Goal: Information Seeking & Learning: Check status

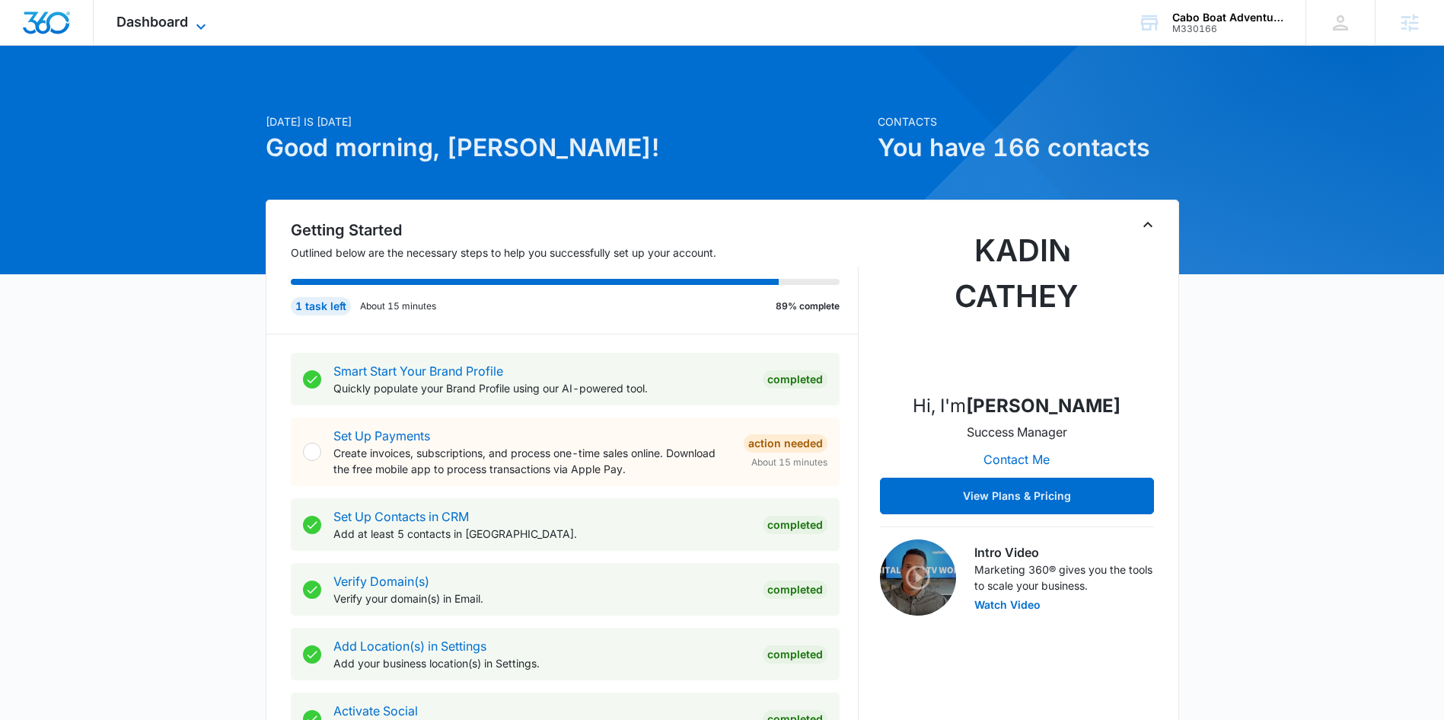
click at [139, 16] on span "Dashboard" at bounding box center [152, 22] width 72 height 16
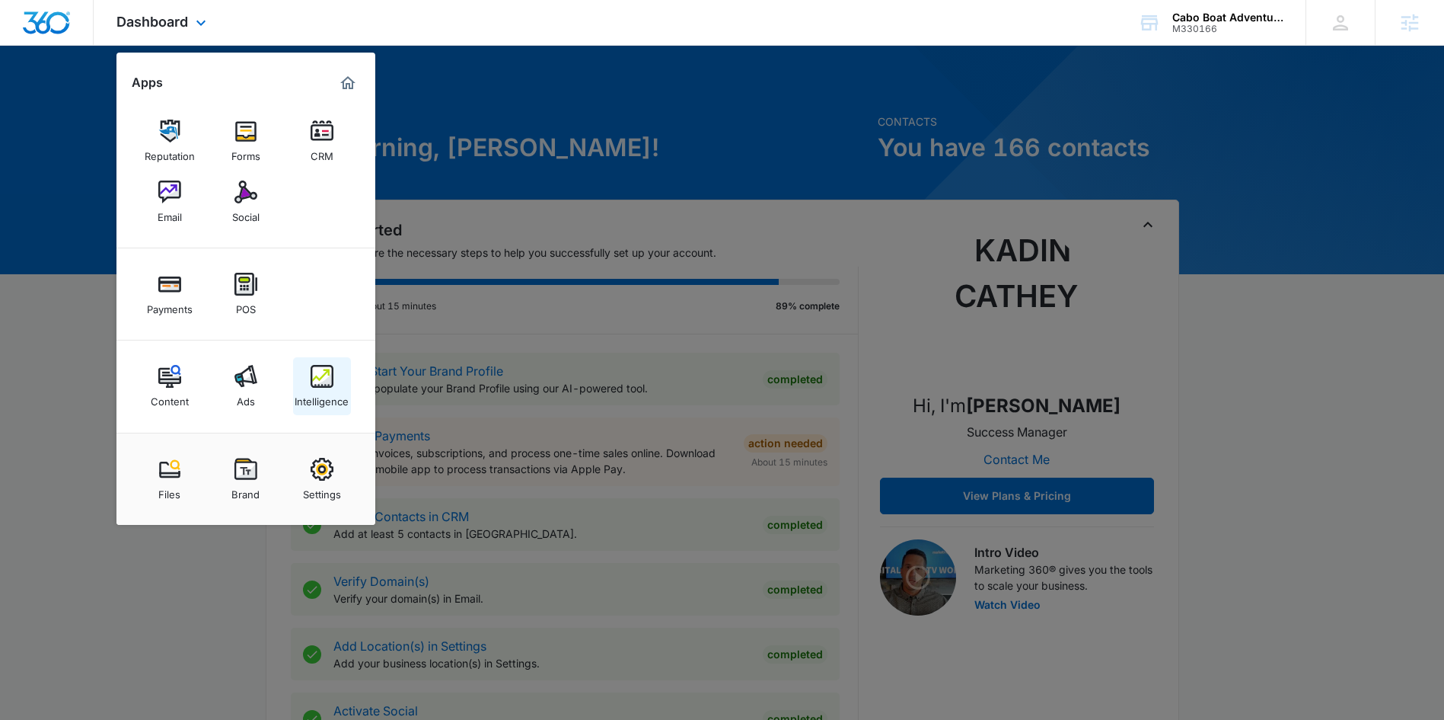
click at [311, 381] on img at bounding box center [322, 376] width 23 height 23
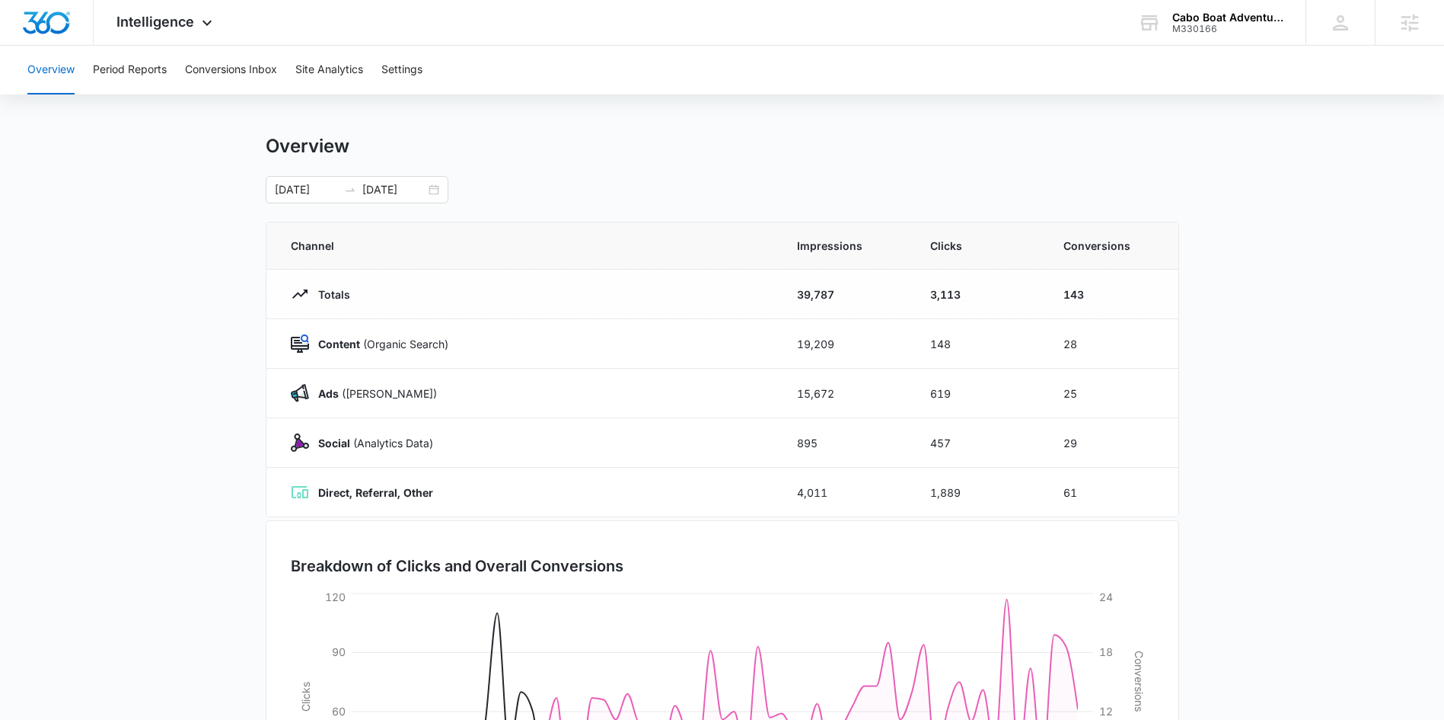
scroll to position [11, 0]
click at [148, 69] on button "Period Reports" at bounding box center [130, 70] width 74 height 49
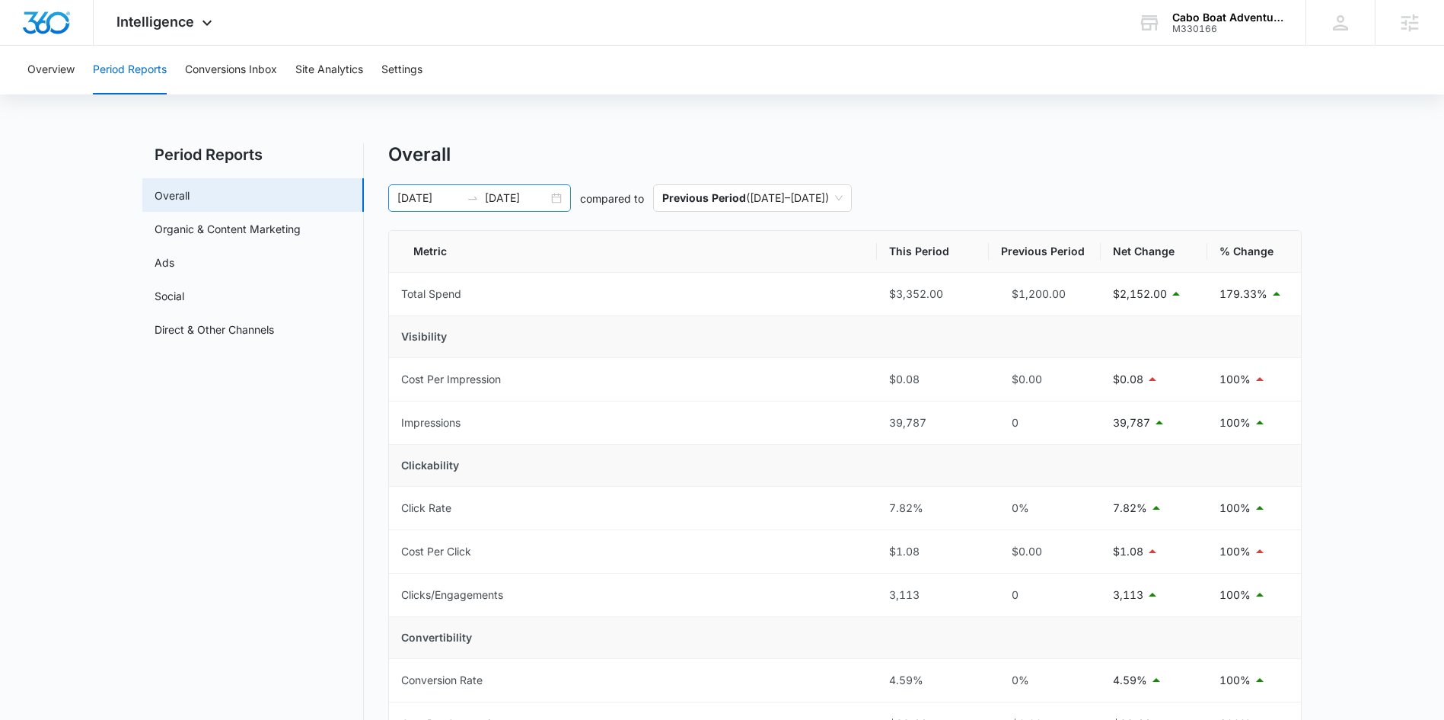
click at [559, 198] on div "06/07/2025 08/06/2025" at bounding box center [479, 197] width 183 height 27
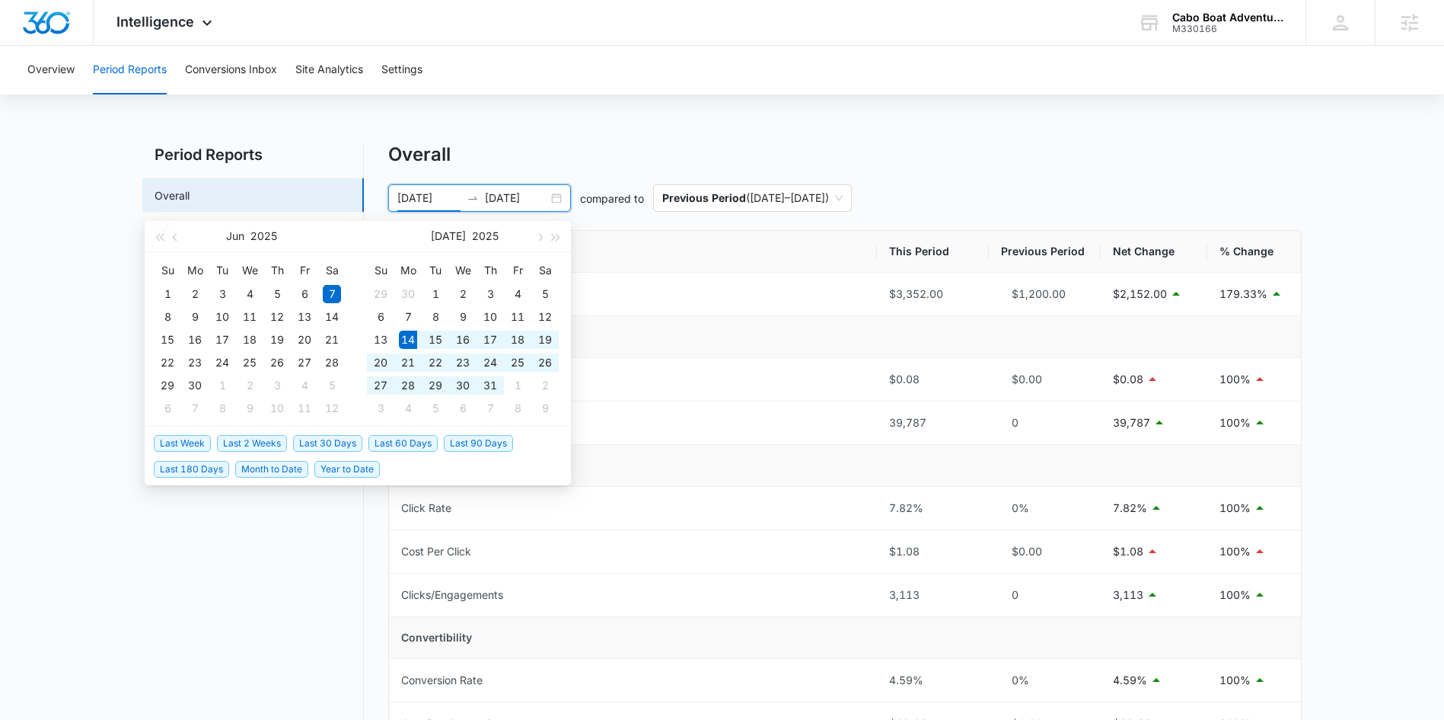
click at [335, 440] on span "Last 30 Days" at bounding box center [327, 443] width 69 height 17
type input "07/14/2025"
type input "08/13/2025"
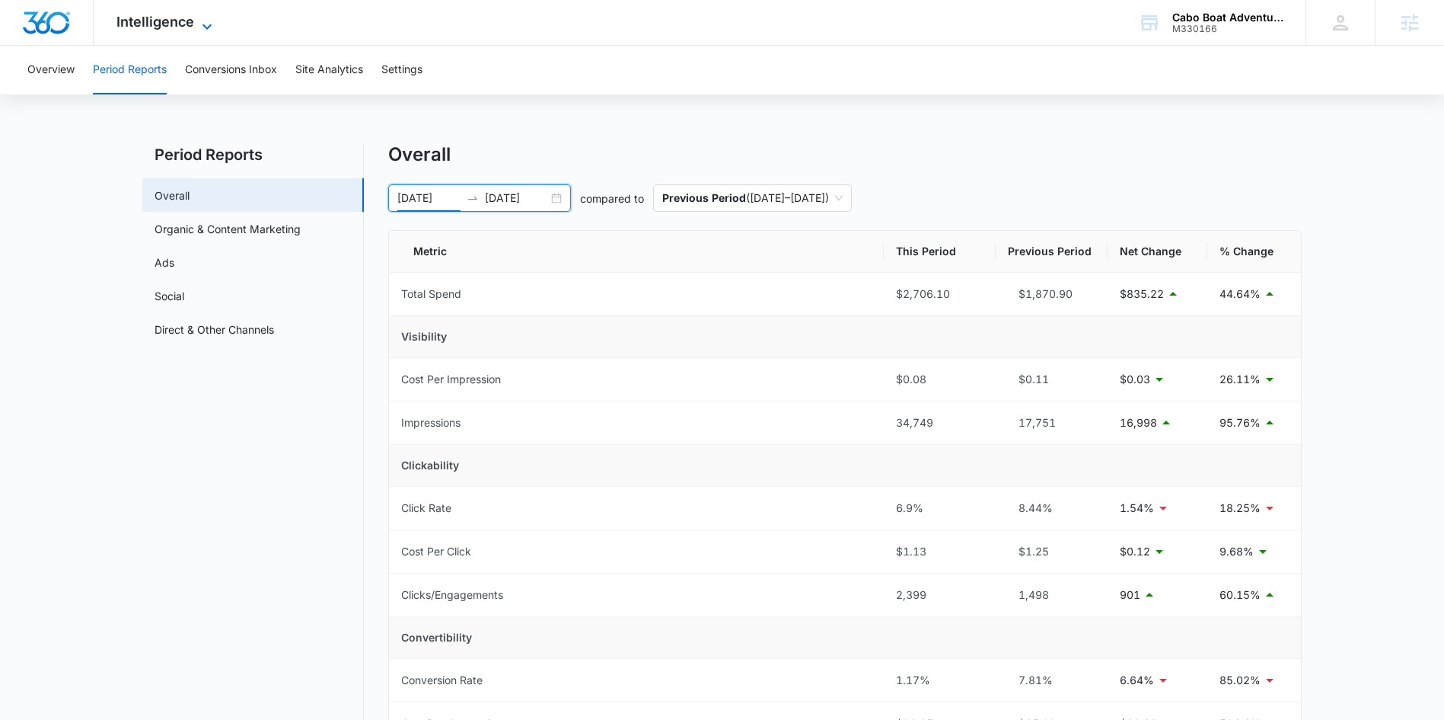
click at [199, 23] on icon at bounding box center [207, 27] width 18 height 18
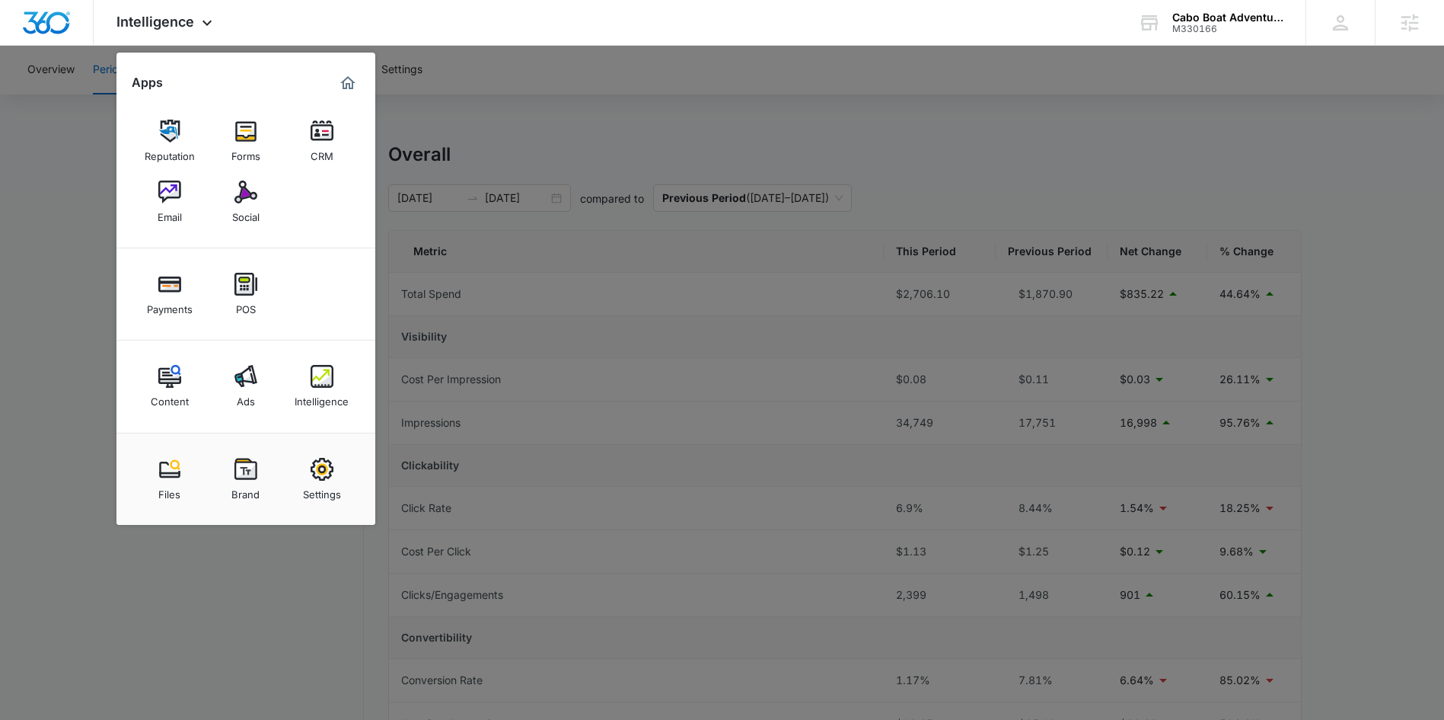
click at [88, 328] on div at bounding box center [722, 360] width 1444 height 720
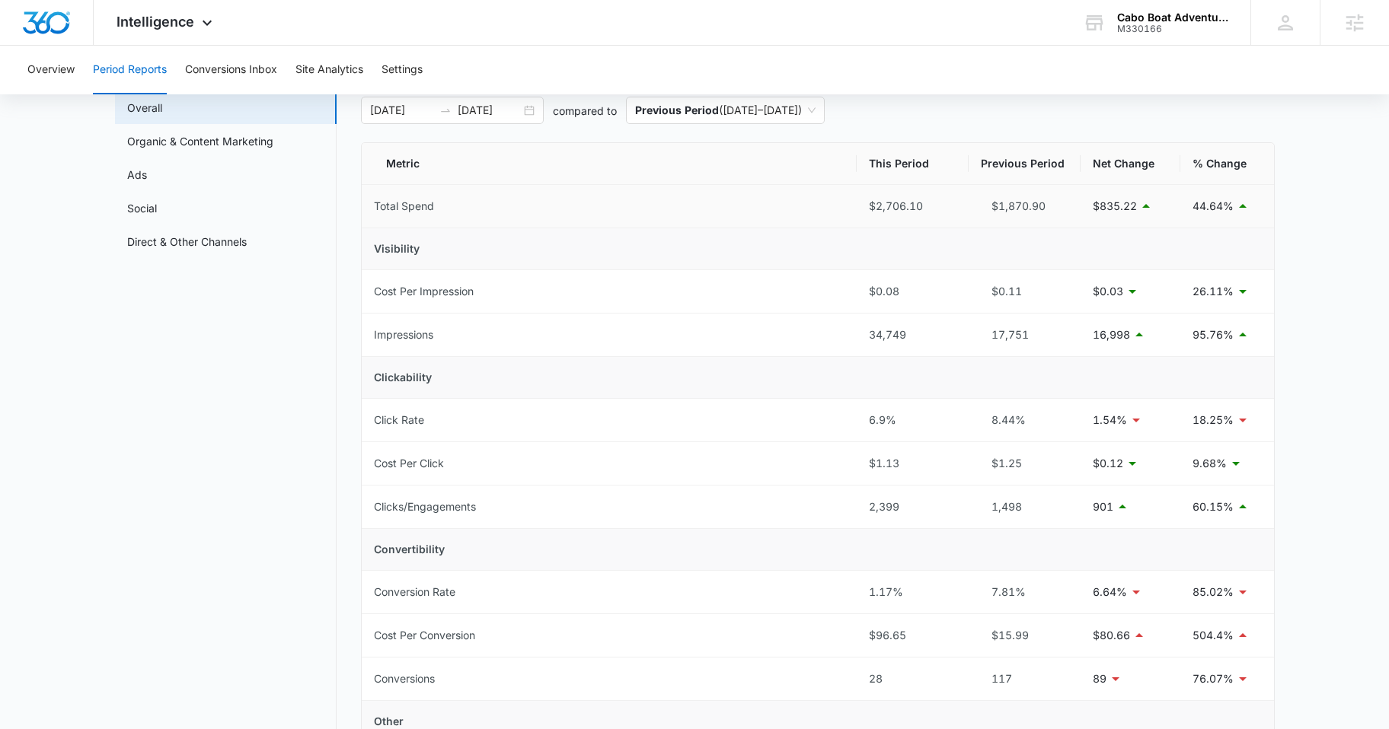
scroll to position [85, 0]
click at [190, 18] on span "Intelligence" at bounding box center [155, 22] width 78 height 16
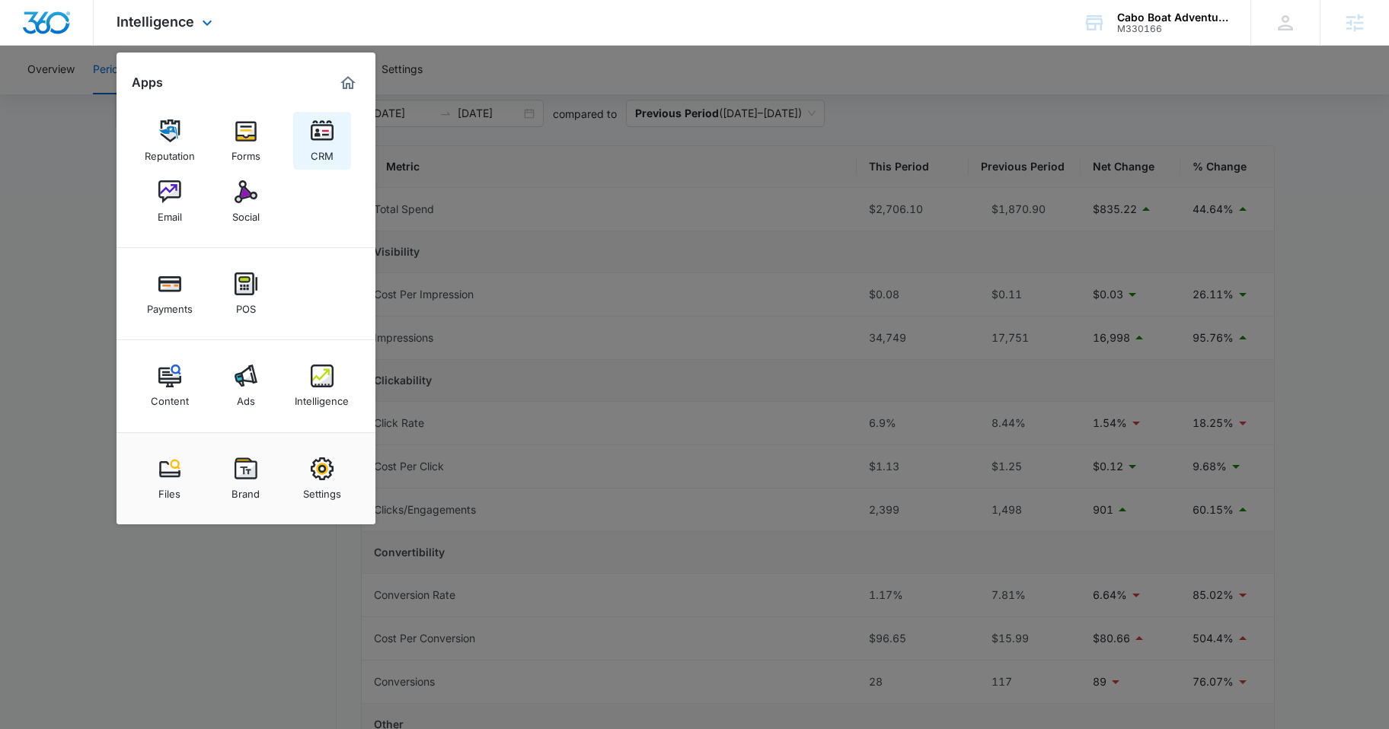
click at [343, 144] on link "CRM" at bounding box center [322, 141] width 58 height 58
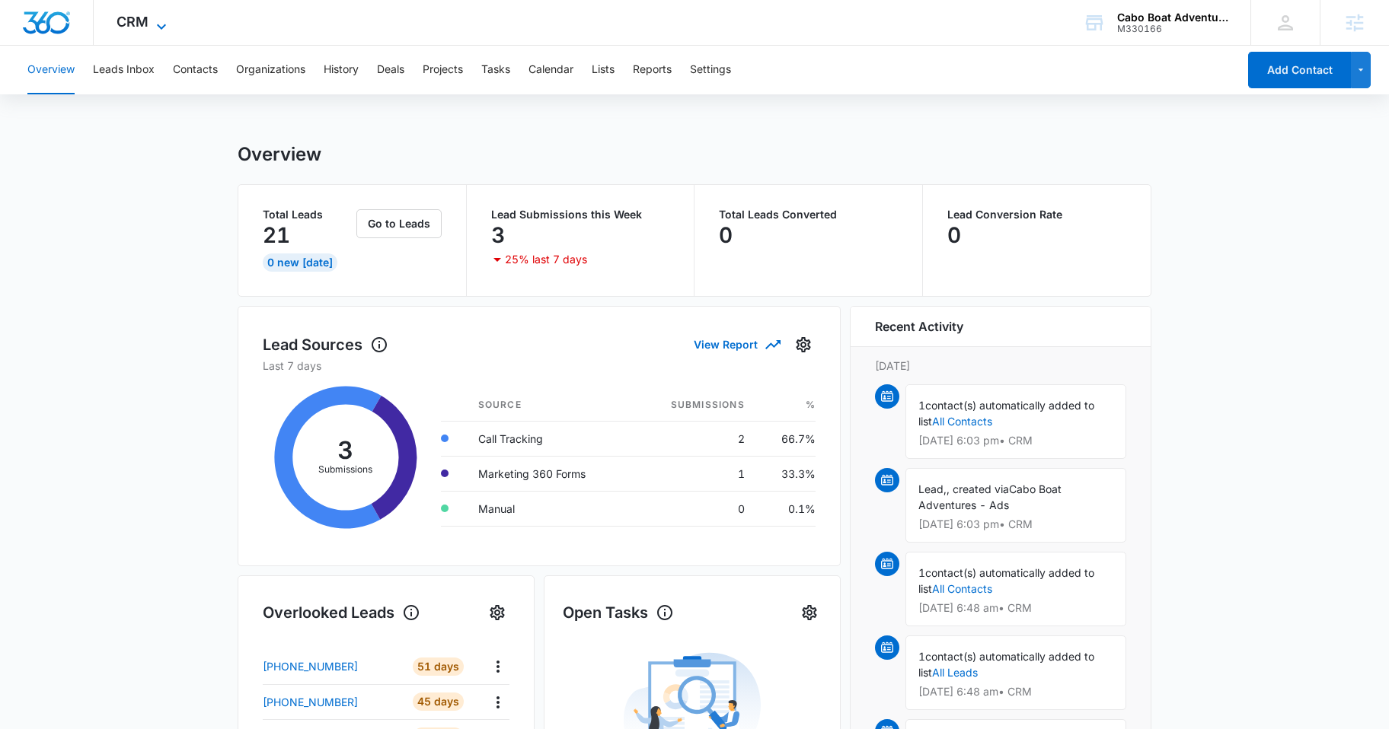
click at [135, 23] on span "CRM" at bounding box center [132, 22] width 32 height 16
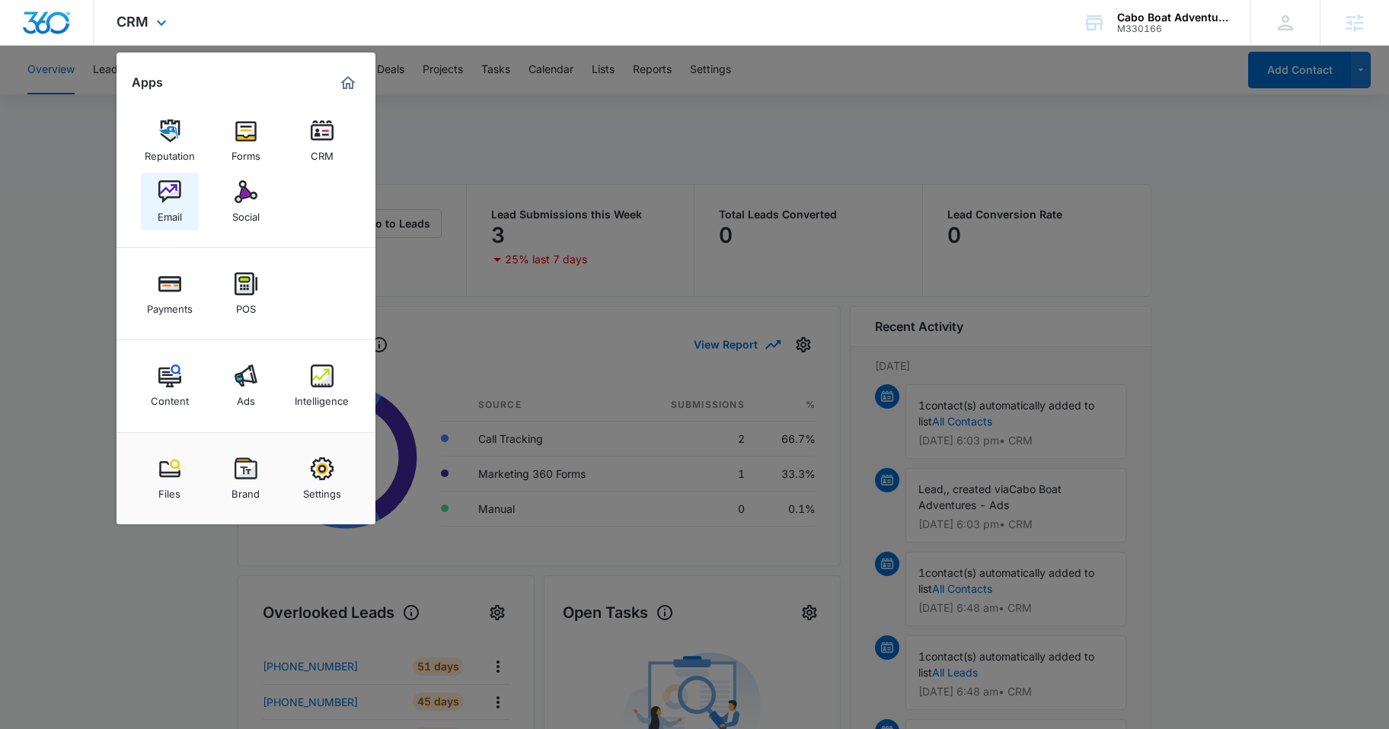
click at [165, 198] on img at bounding box center [169, 191] width 23 height 23
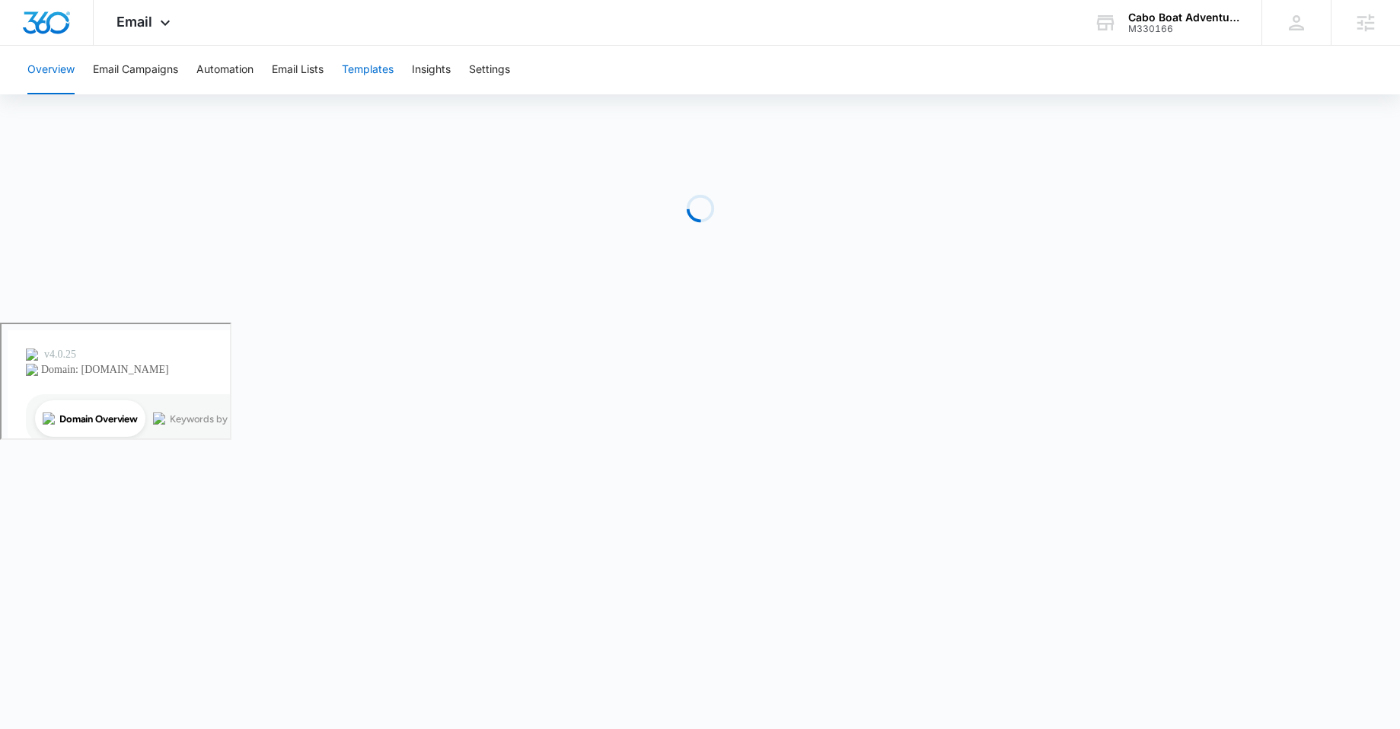
click at [383, 77] on button "Templates" at bounding box center [368, 70] width 52 height 49
click at [59, 75] on button "Overview" at bounding box center [50, 70] width 47 height 49
click at [165, 24] on icon at bounding box center [165, 27] width 18 height 18
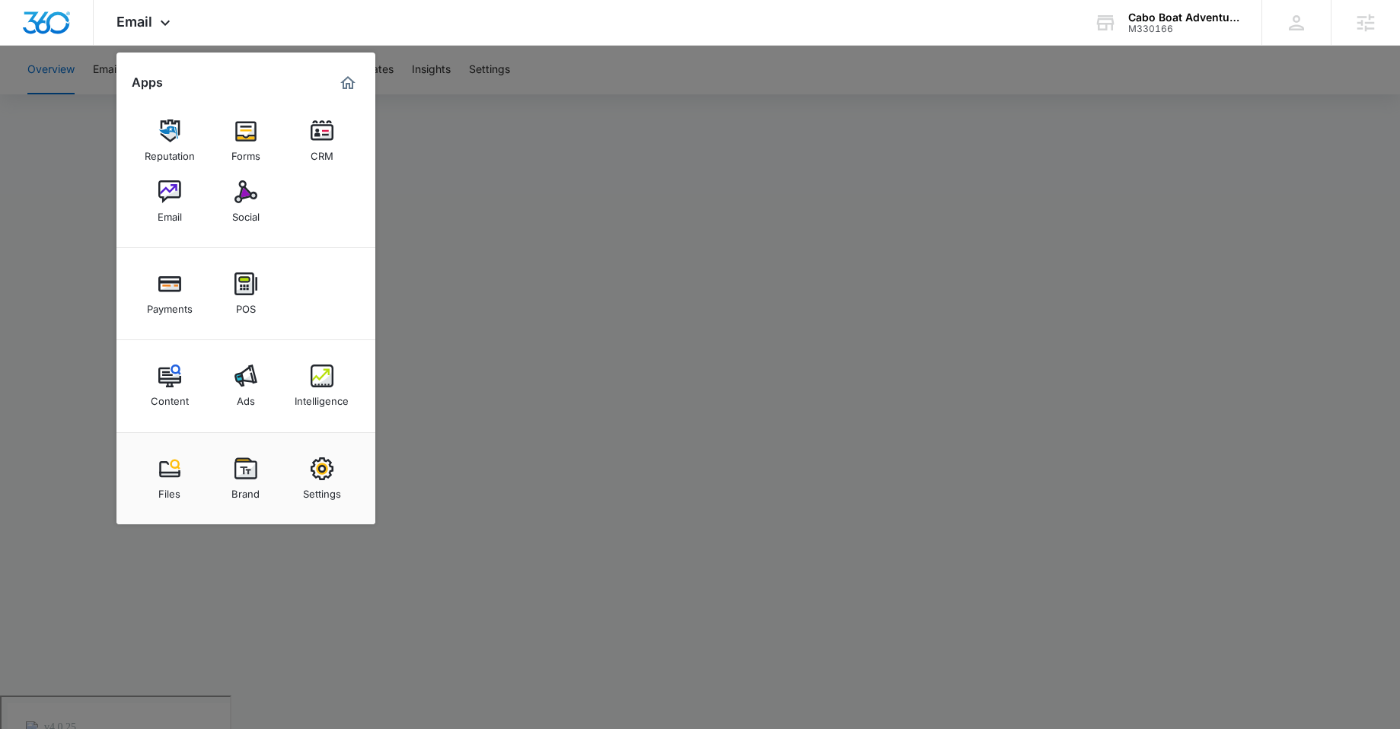
click at [775, 202] on div at bounding box center [700, 364] width 1400 height 729
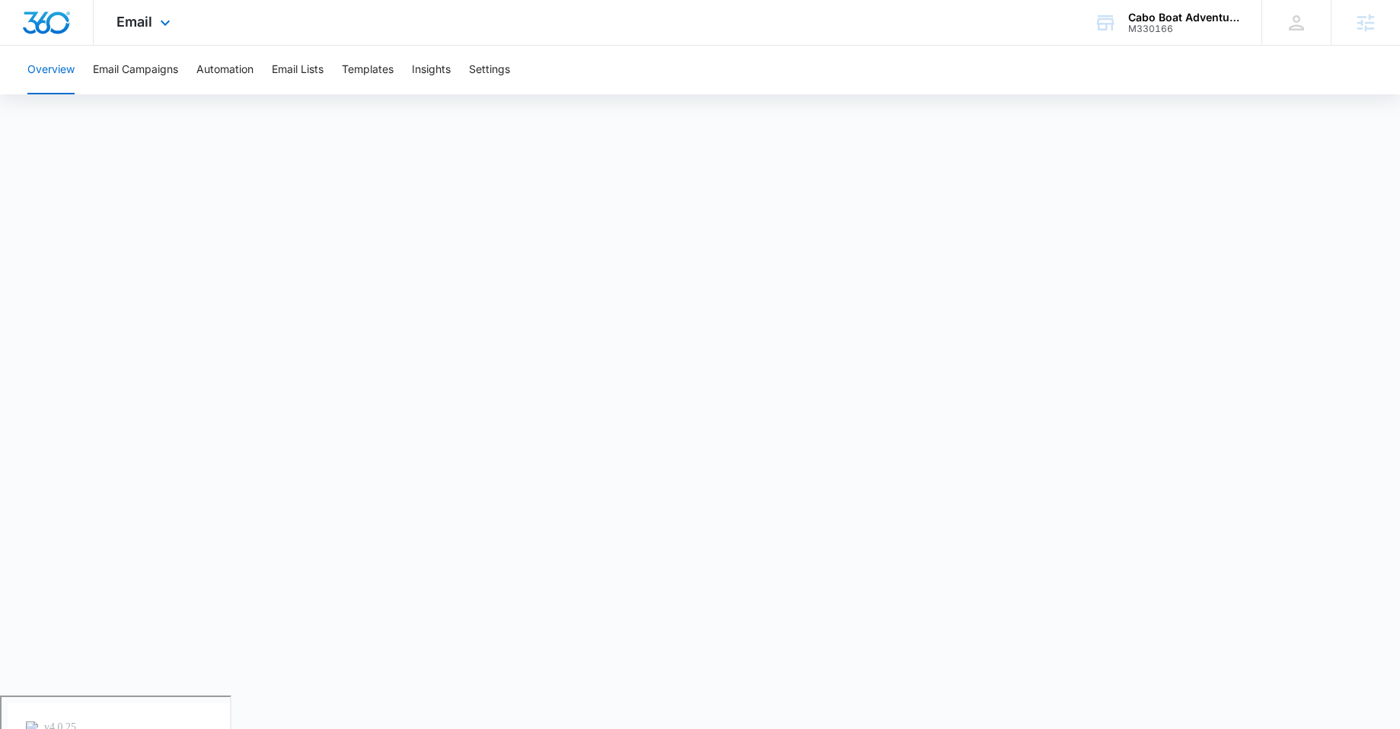
click at [154, 21] on div "Email Apps Reputation Forms CRM Email Social Payments POS Content Ads Intellige…" at bounding box center [146, 22] width 104 height 45
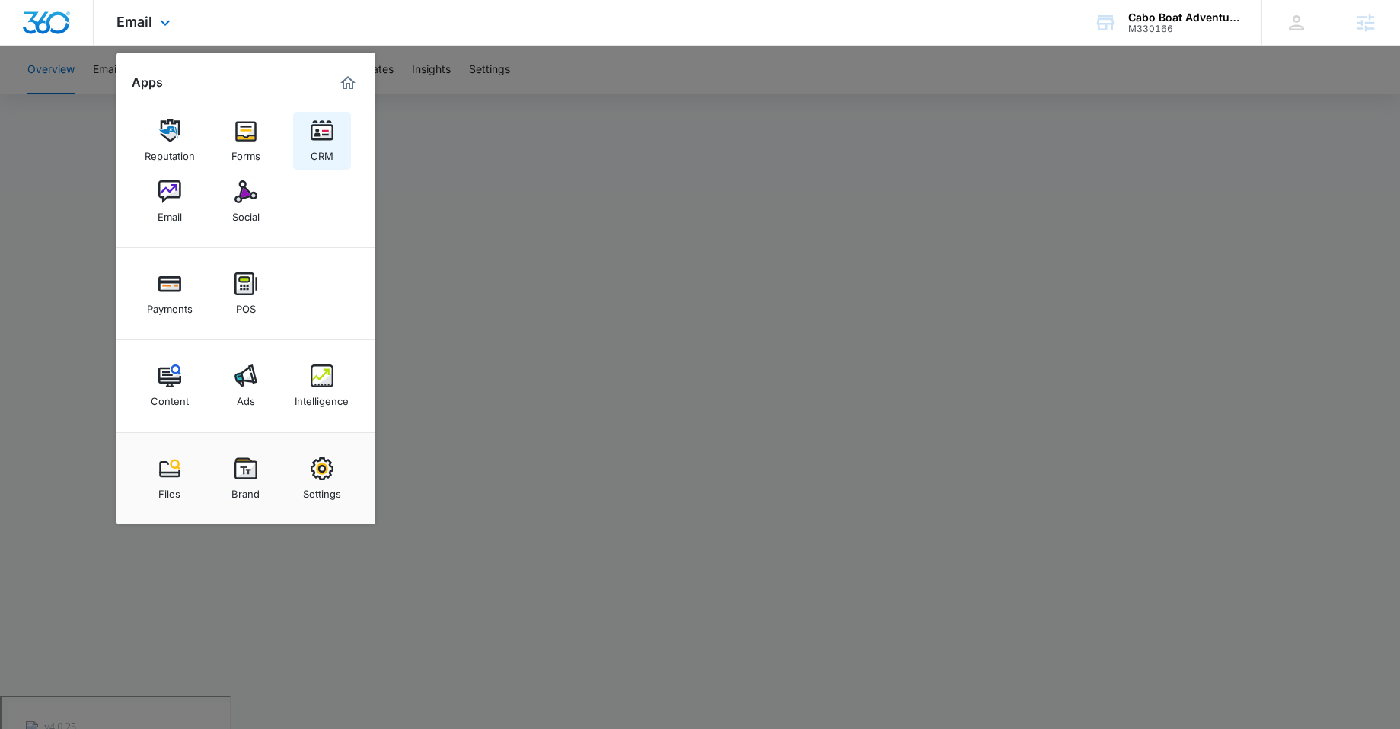
click at [317, 126] on img at bounding box center [322, 131] width 23 height 23
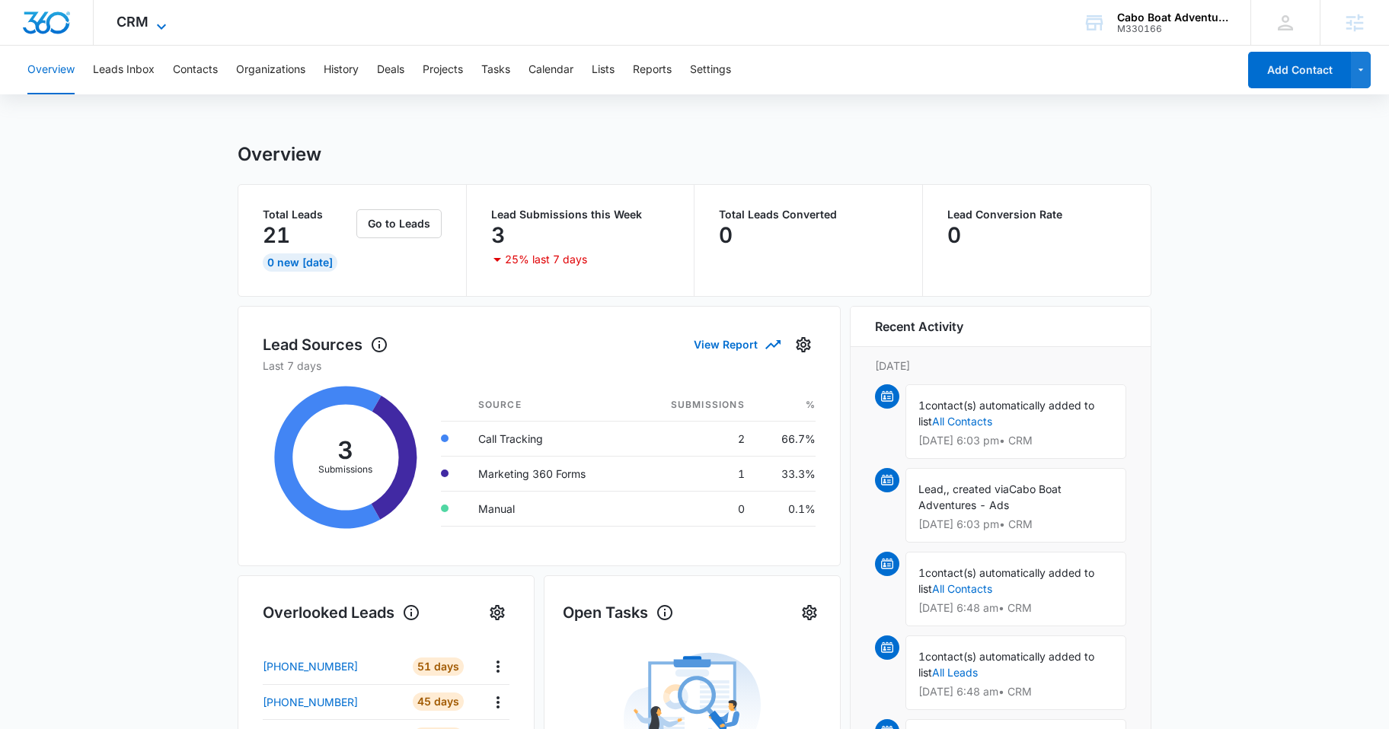
click at [143, 27] on span "CRM" at bounding box center [132, 22] width 32 height 16
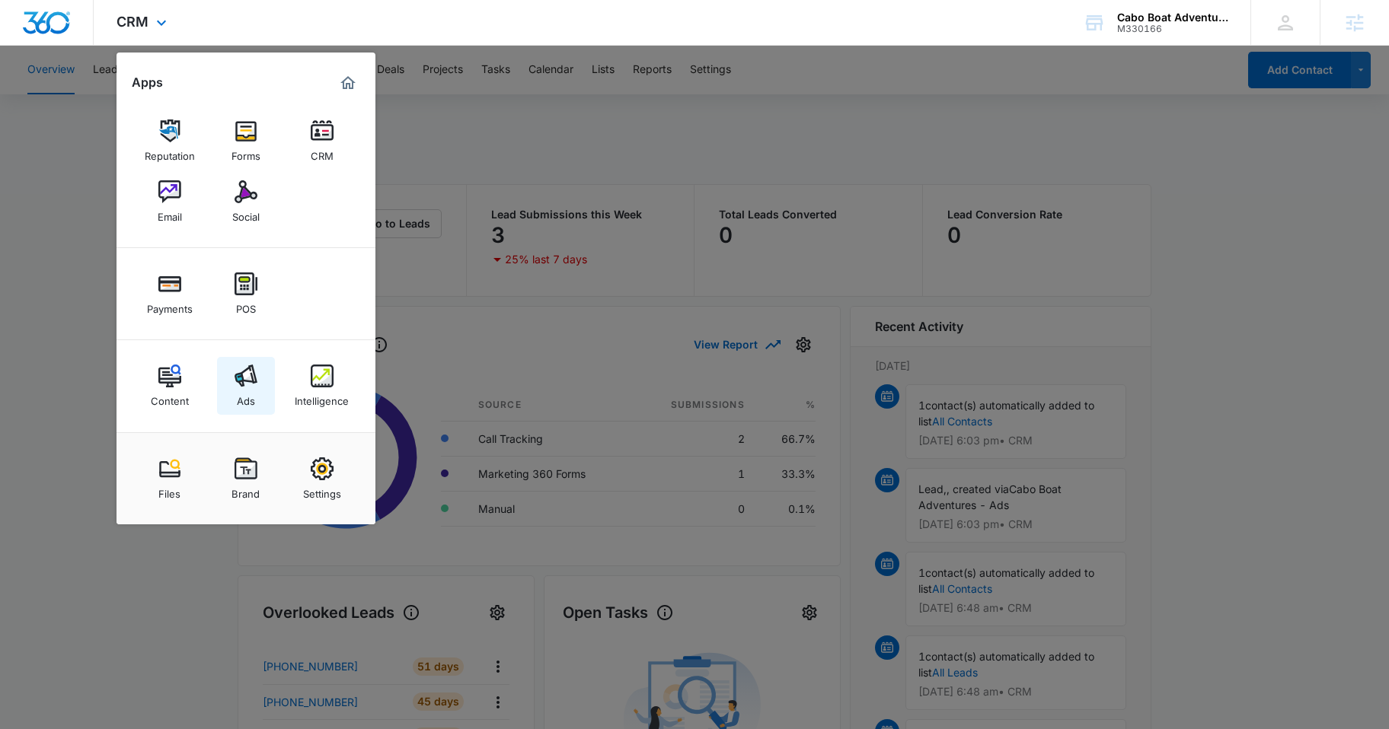
click at [251, 394] on div "Ads" at bounding box center [246, 398] width 18 height 20
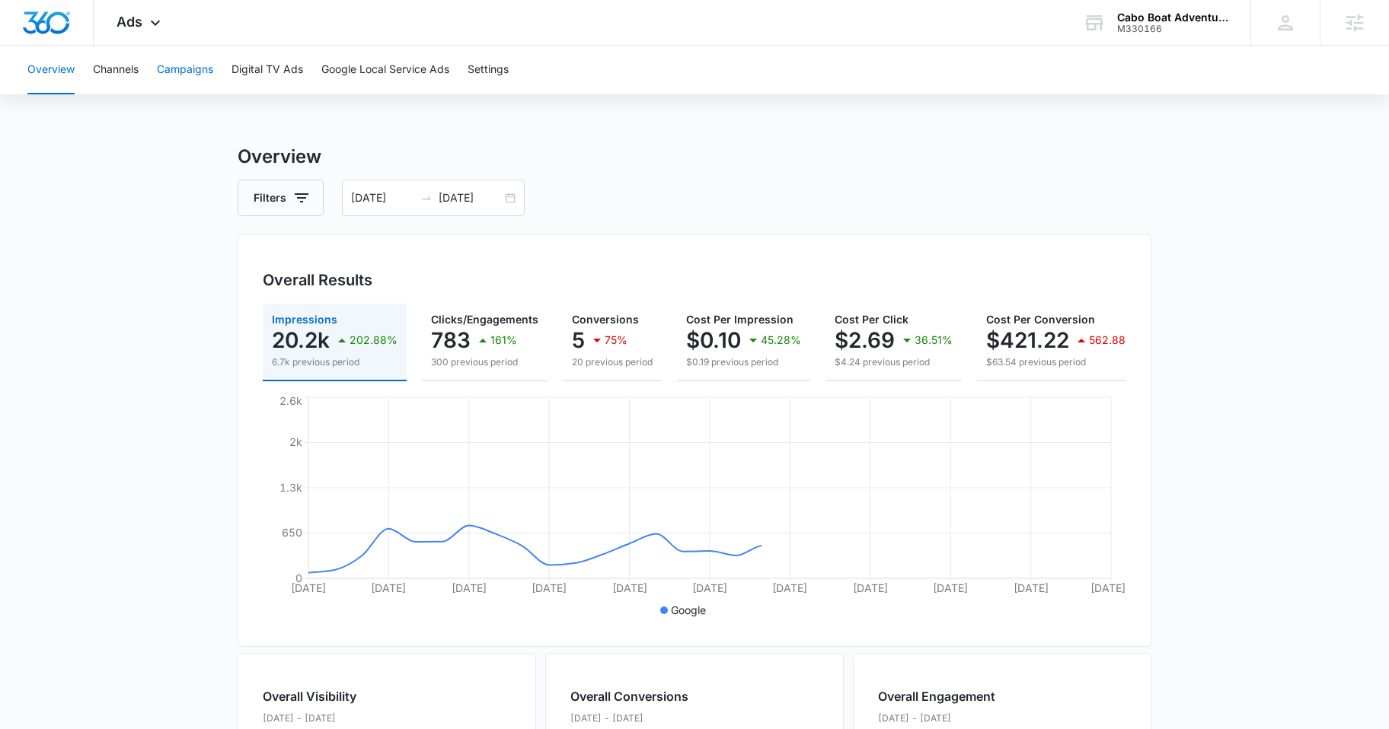
click at [191, 71] on button "Campaigns" at bounding box center [185, 70] width 56 height 49
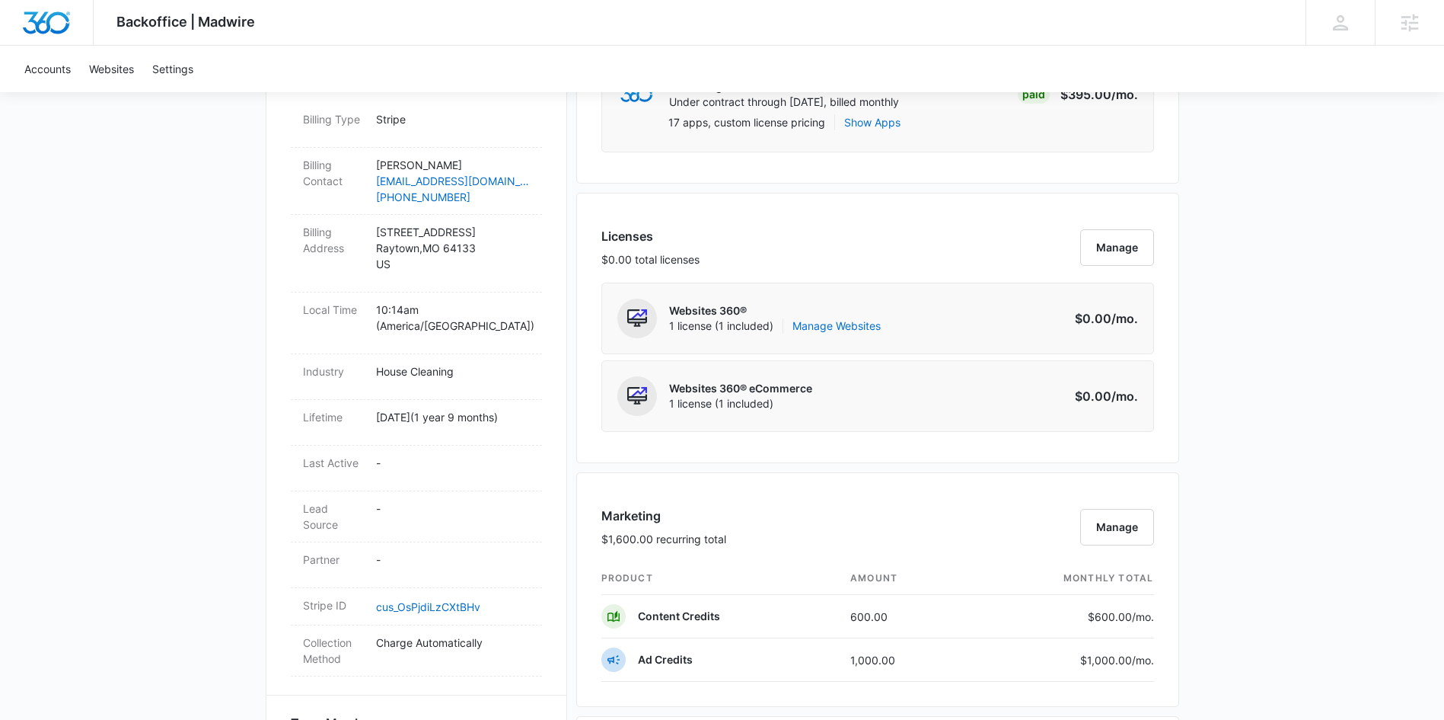
scroll to position [504, 0]
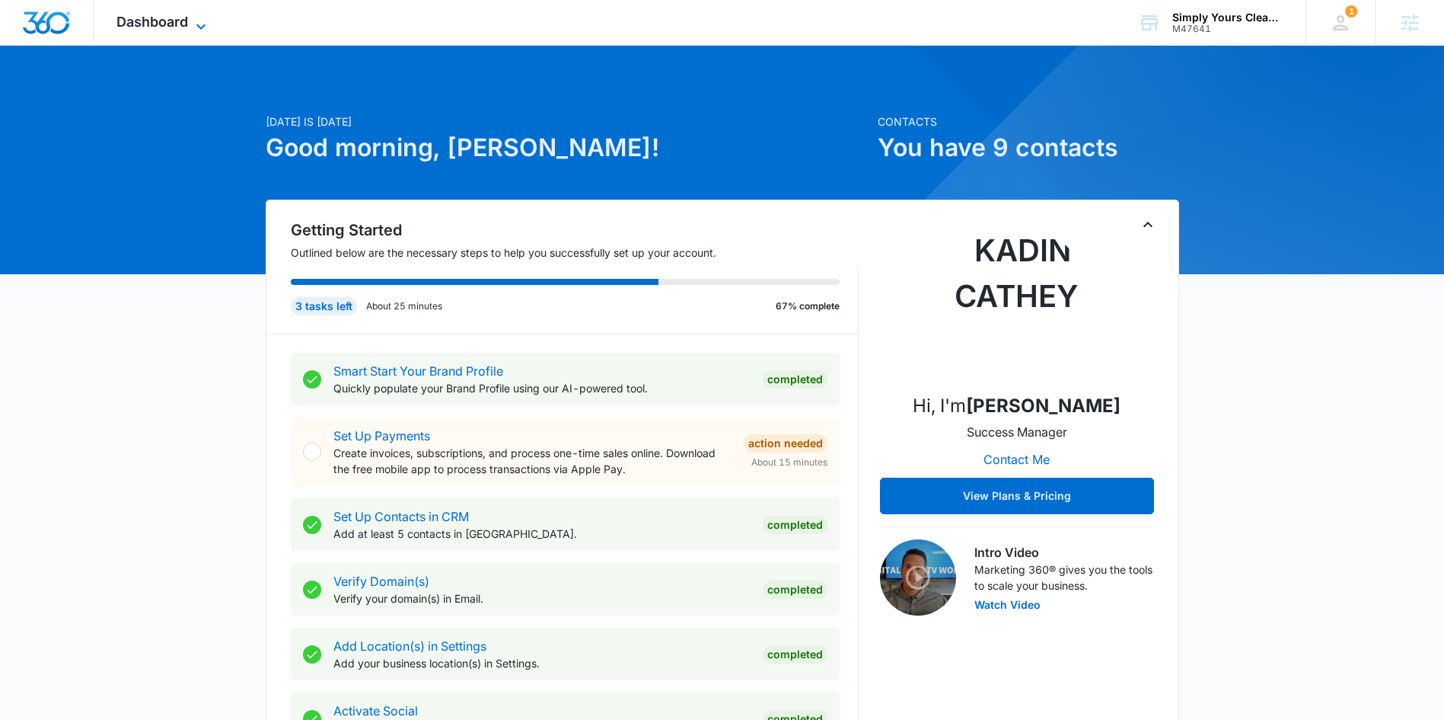
click at [155, 19] on span "Dashboard" at bounding box center [152, 22] width 72 height 16
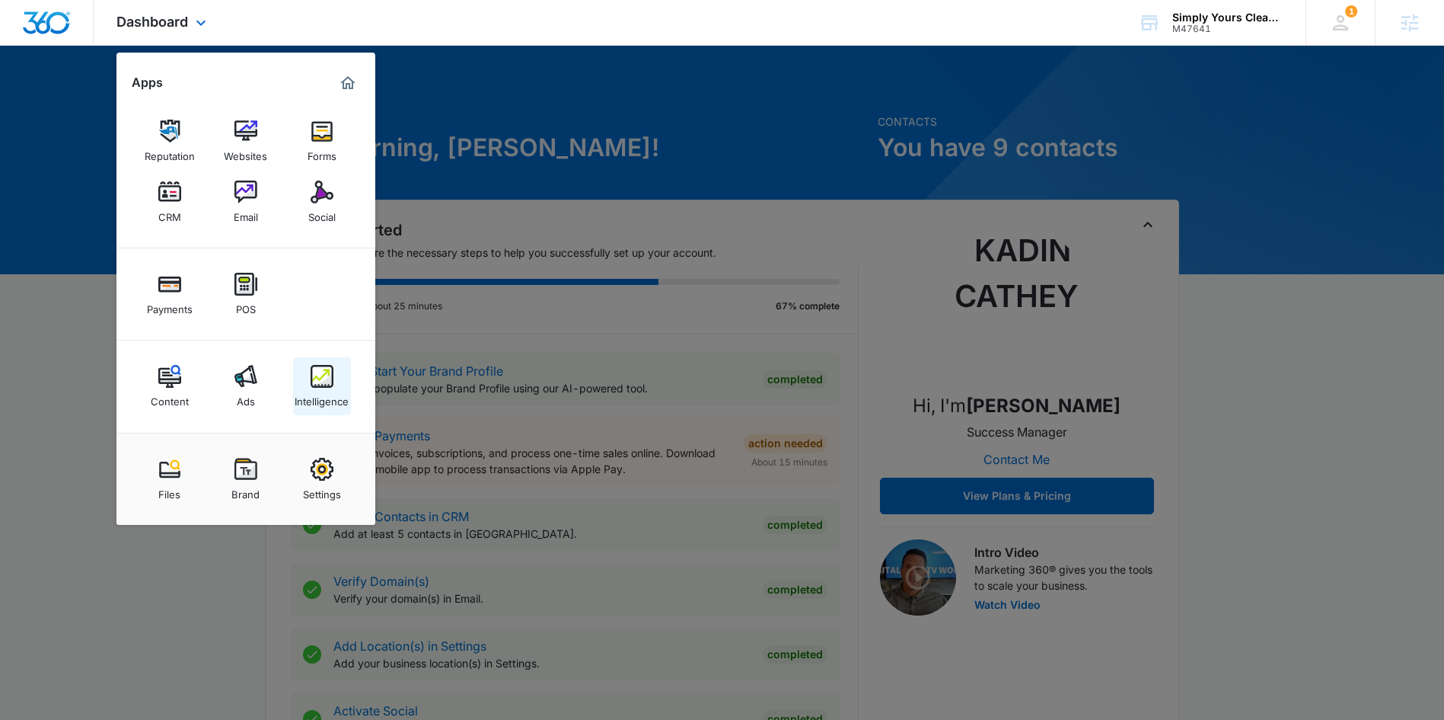
click at [335, 383] on link "Intelligence" at bounding box center [322, 386] width 58 height 58
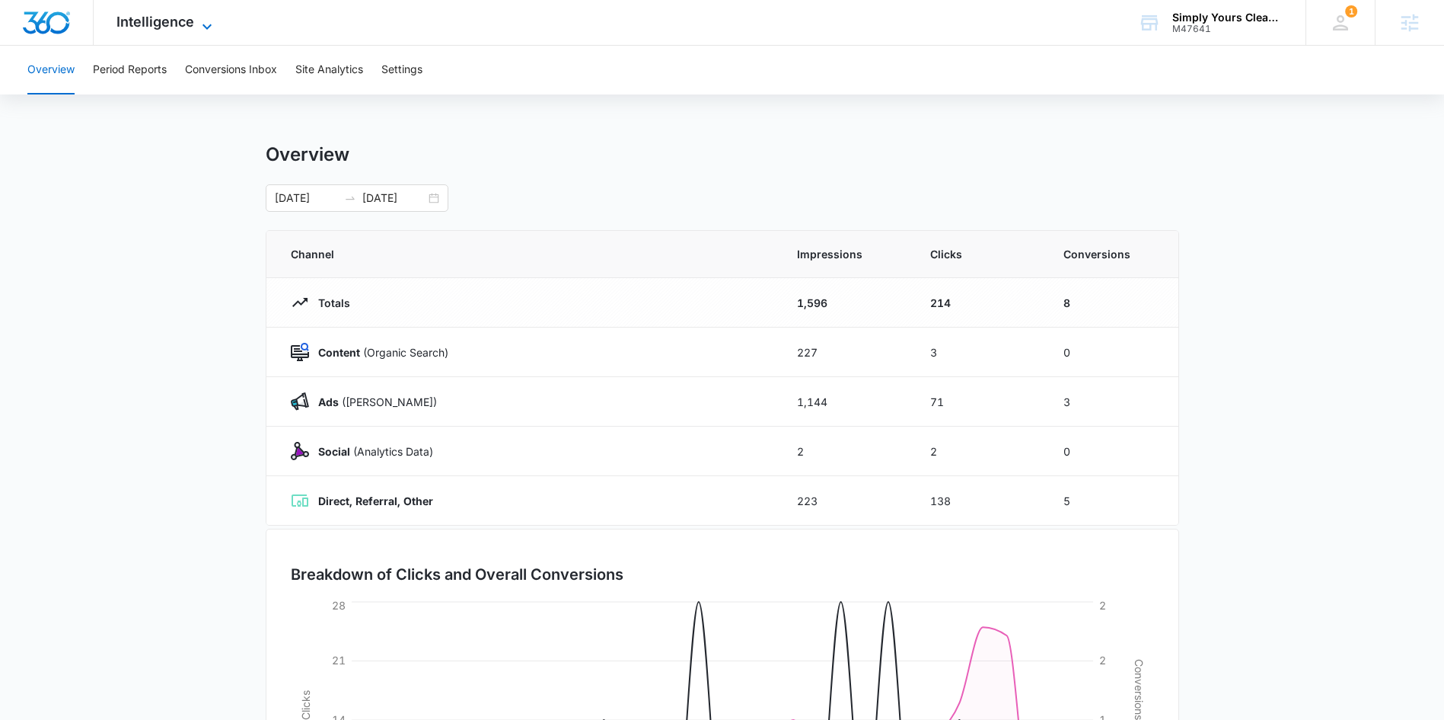
click at [190, 26] on span "Intelligence" at bounding box center [155, 22] width 78 height 16
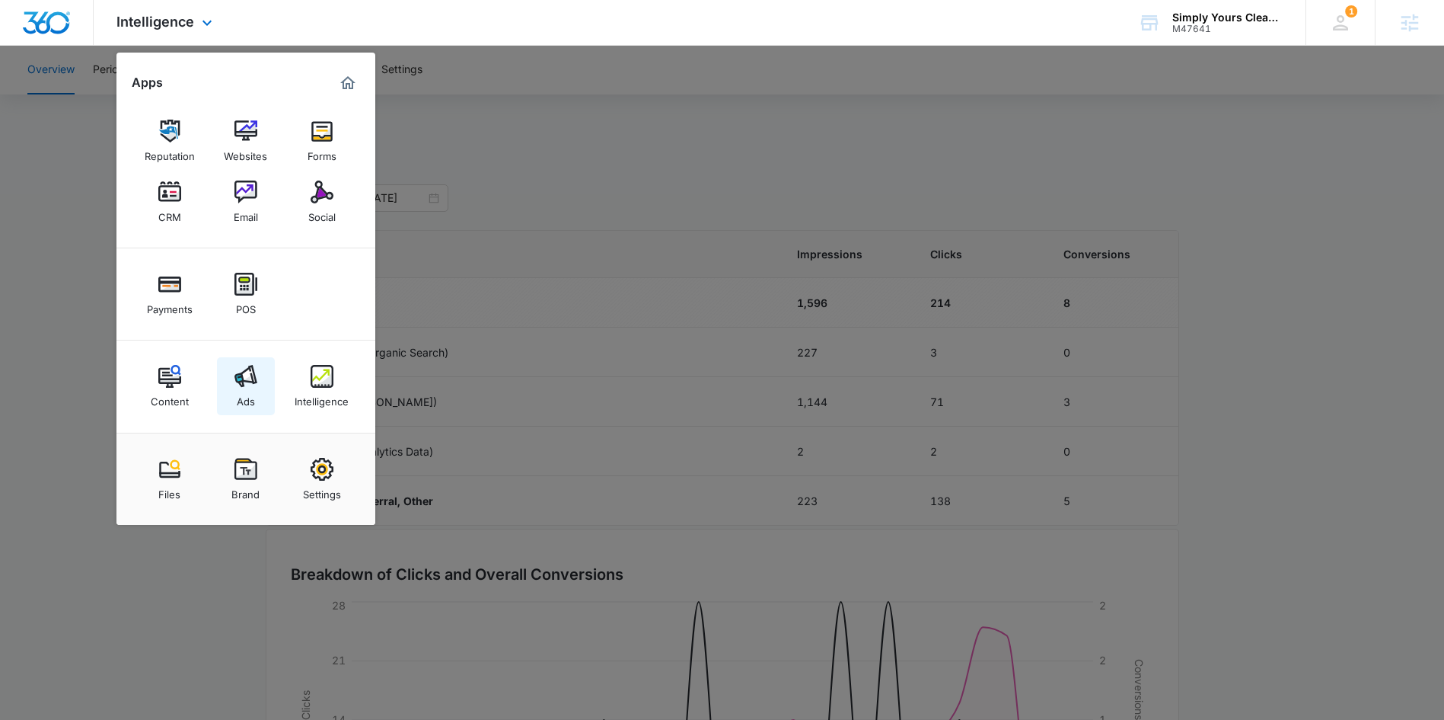
click at [246, 376] on img at bounding box center [246, 376] width 23 height 23
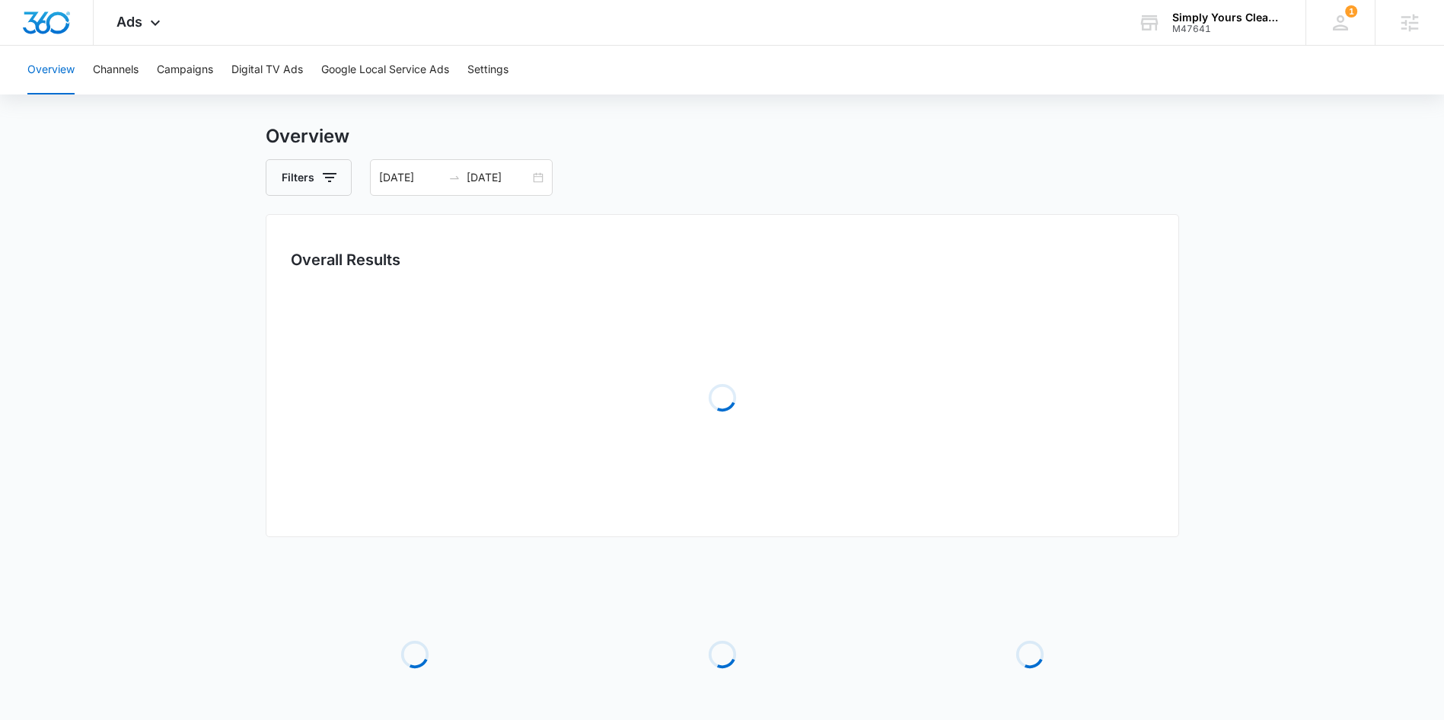
scroll to position [31, 0]
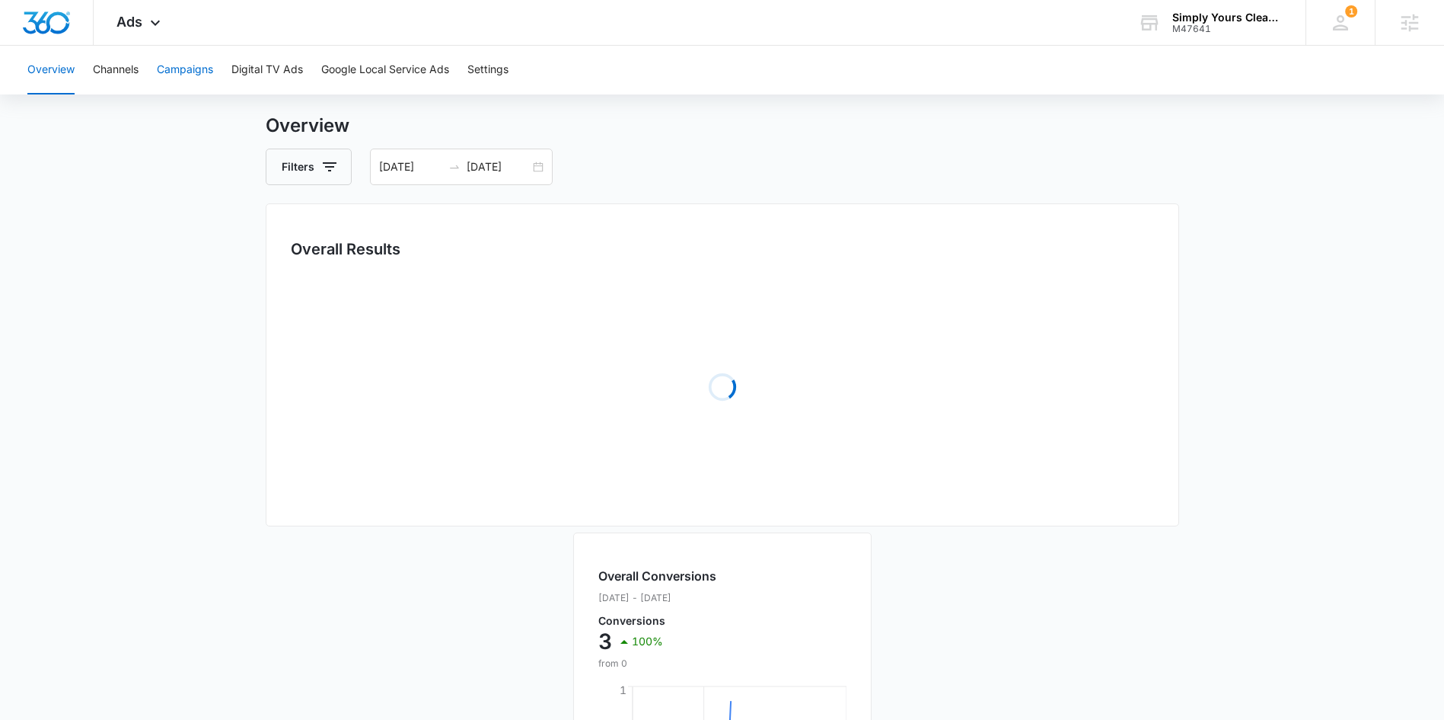
click at [177, 63] on button "Campaigns" at bounding box center [185, 70] width 56 height 49
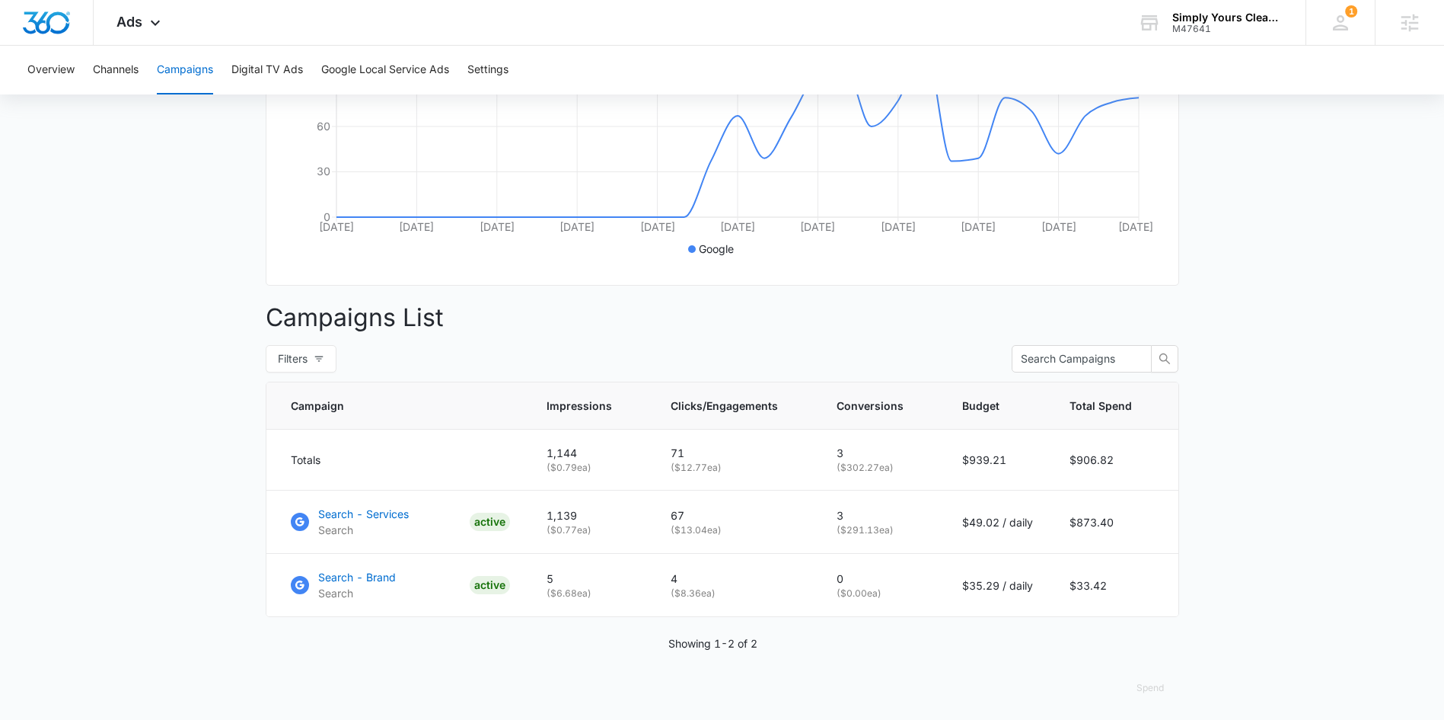
scroll to position [378, 0]
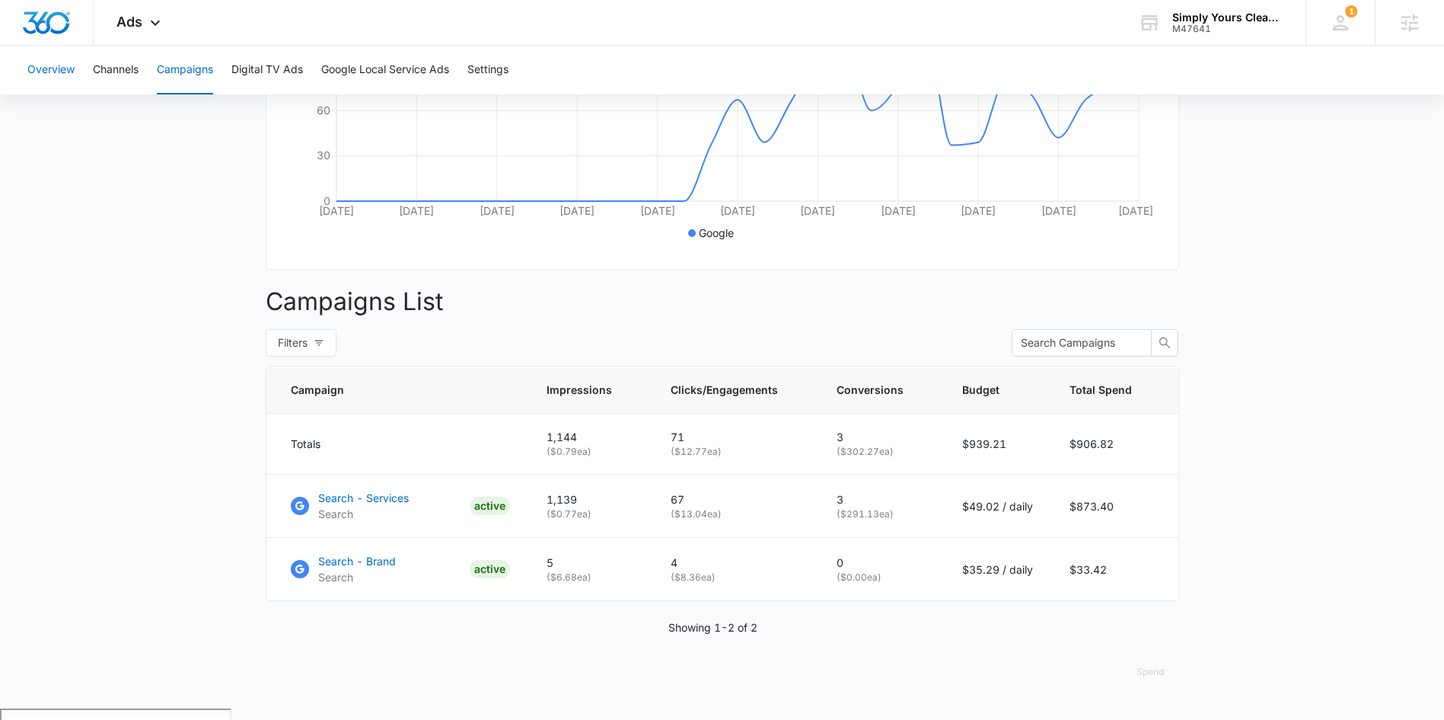
click at [47, 75] on button "Overview" at bounding box center [50, 70] width 47 height 49
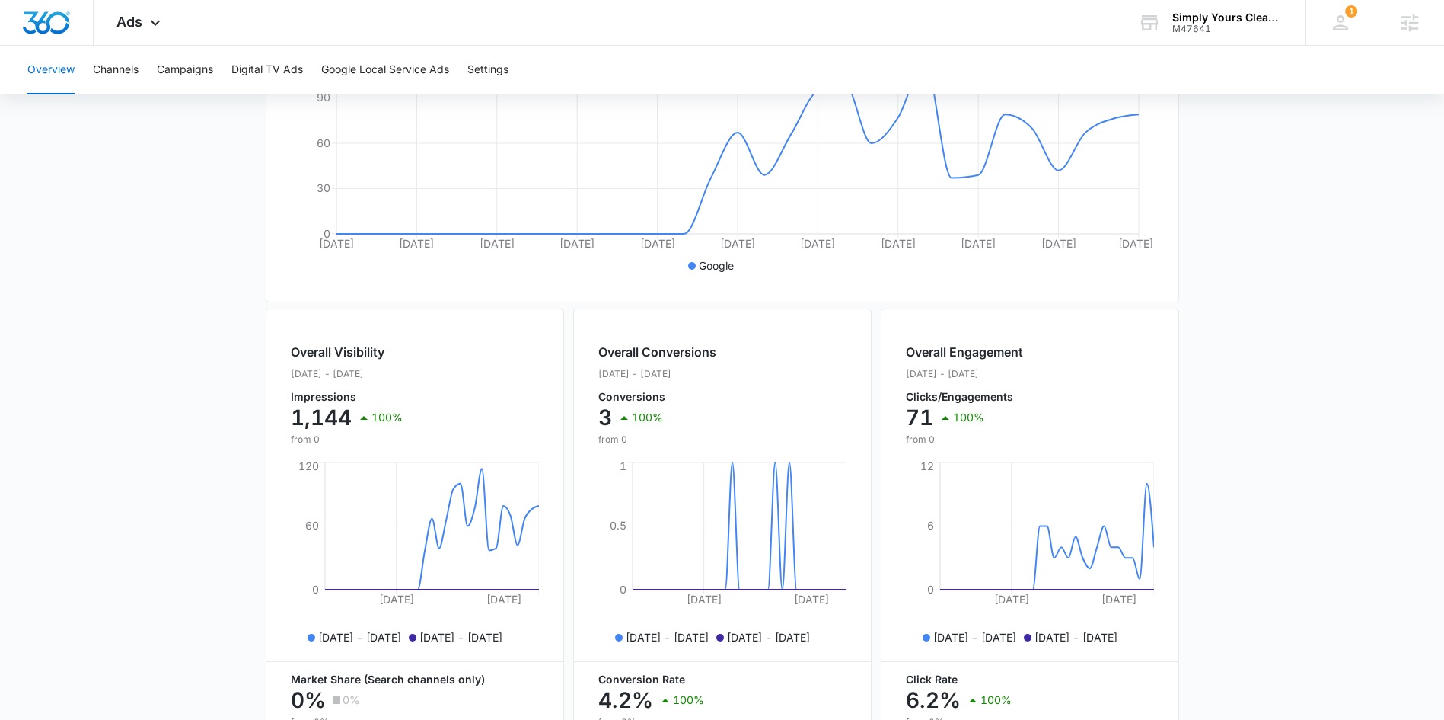
scroll to position [364, 0]
